Goal: Navigation & Orientation: Go to known website

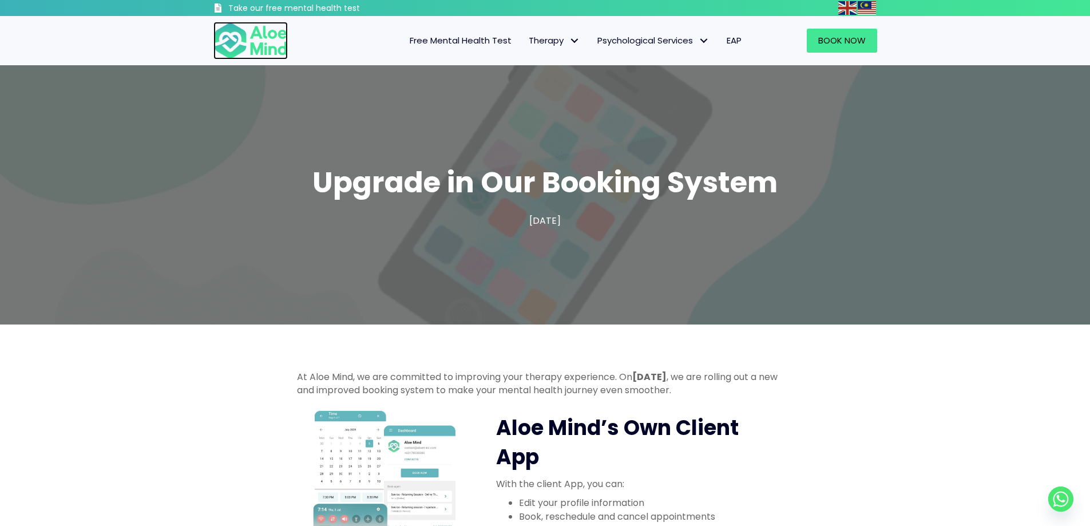
click at [259, 52] on img at bounding box center [250, 41] width 74 height 38
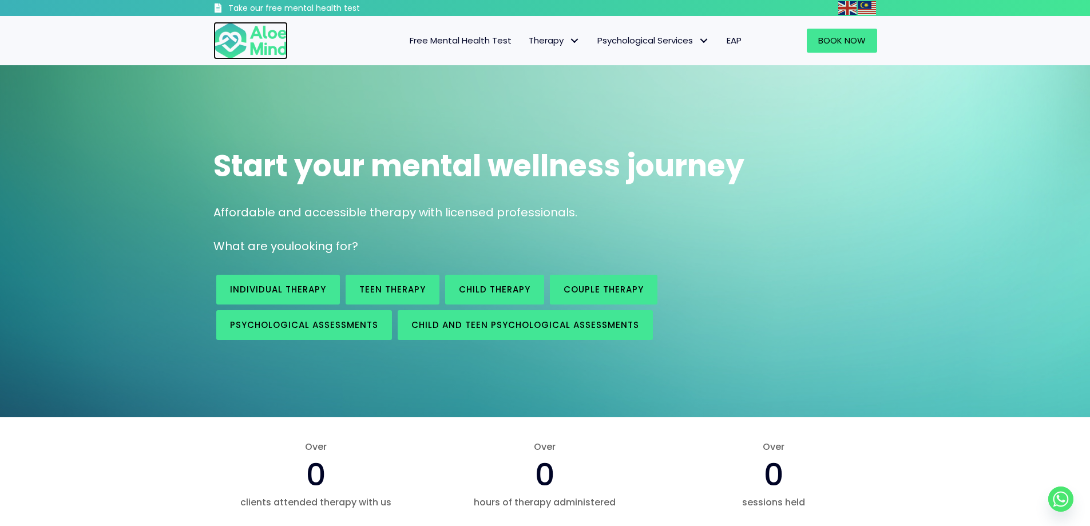
click at [272, 42] on img at bounding box center [250, 41] width 74 height 38
